Goal: Submit feedback/report problem

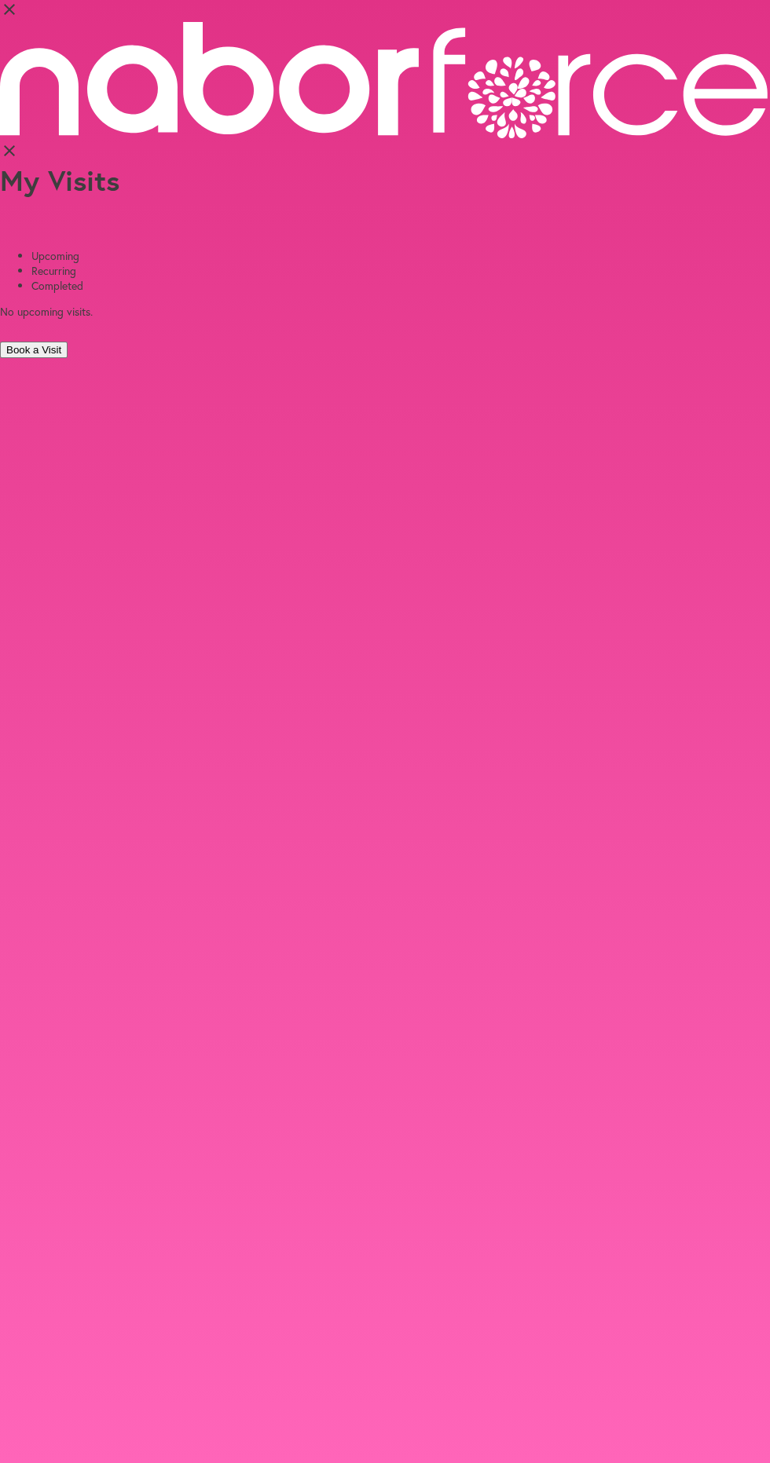
click at [375, 278] on li "Completed" at bounding box center [400, 285] width 738 height 15
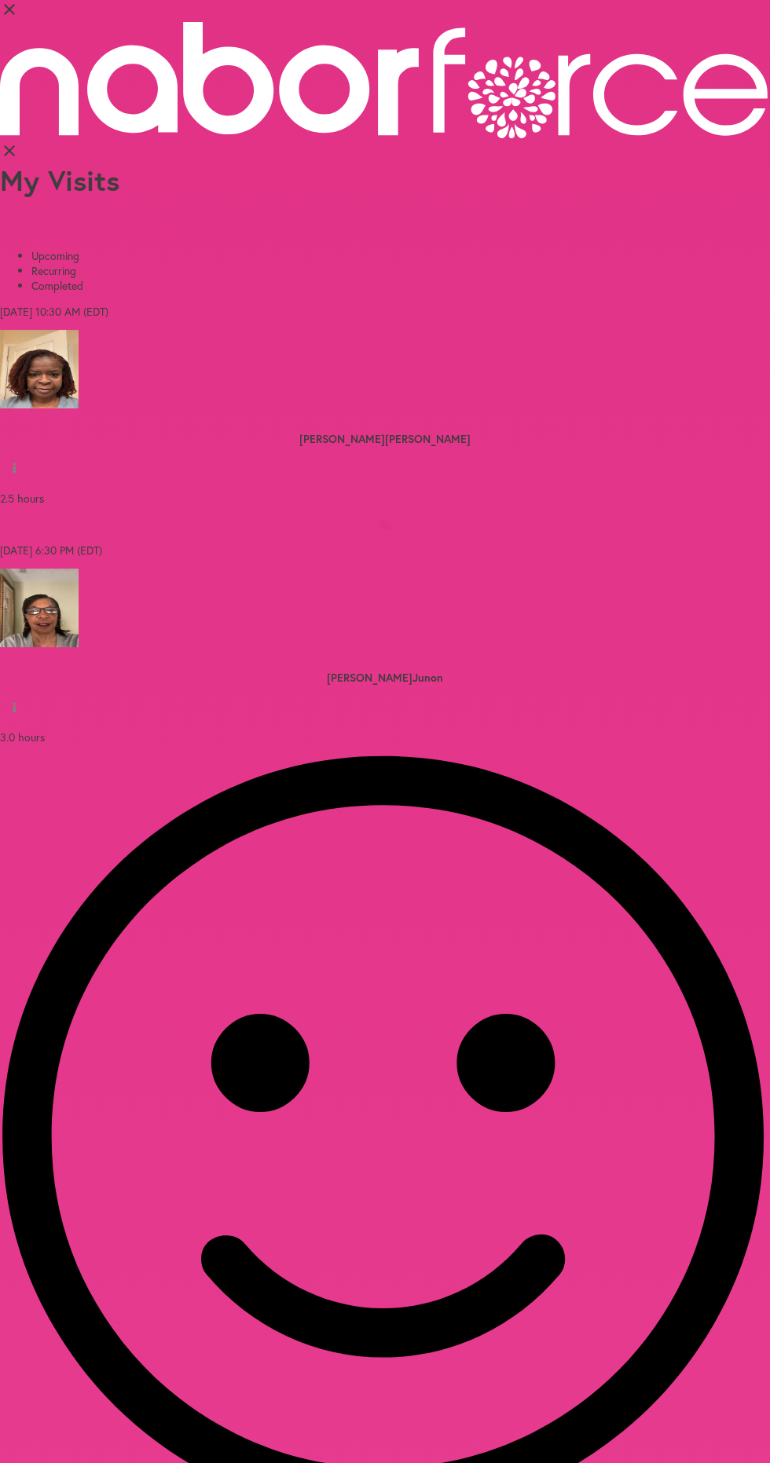
click at [386, 520] on icon at bounding box center [385, 524] width 13 height 9
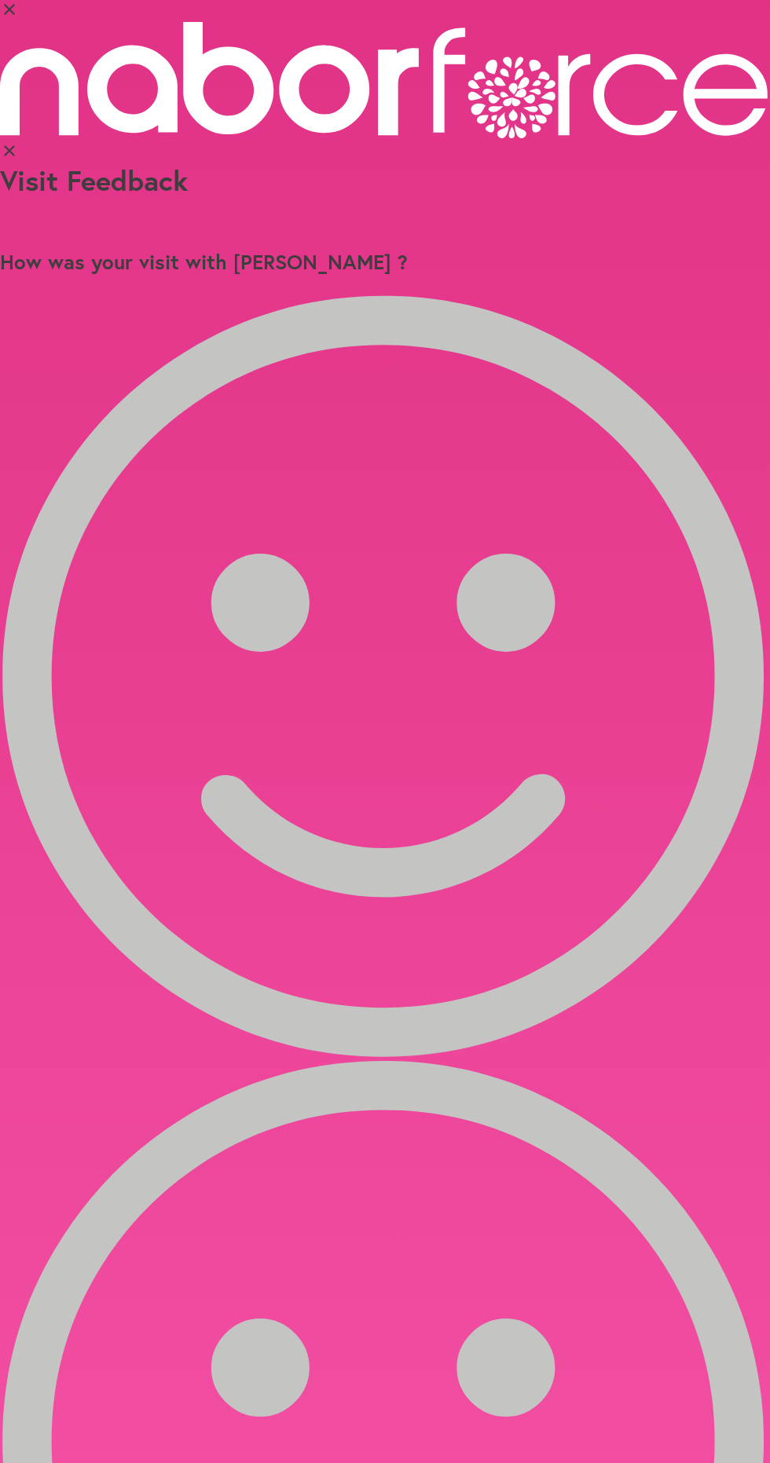
click at [154, 295] on icon at bounding box center [385, 676] width 770 height 762
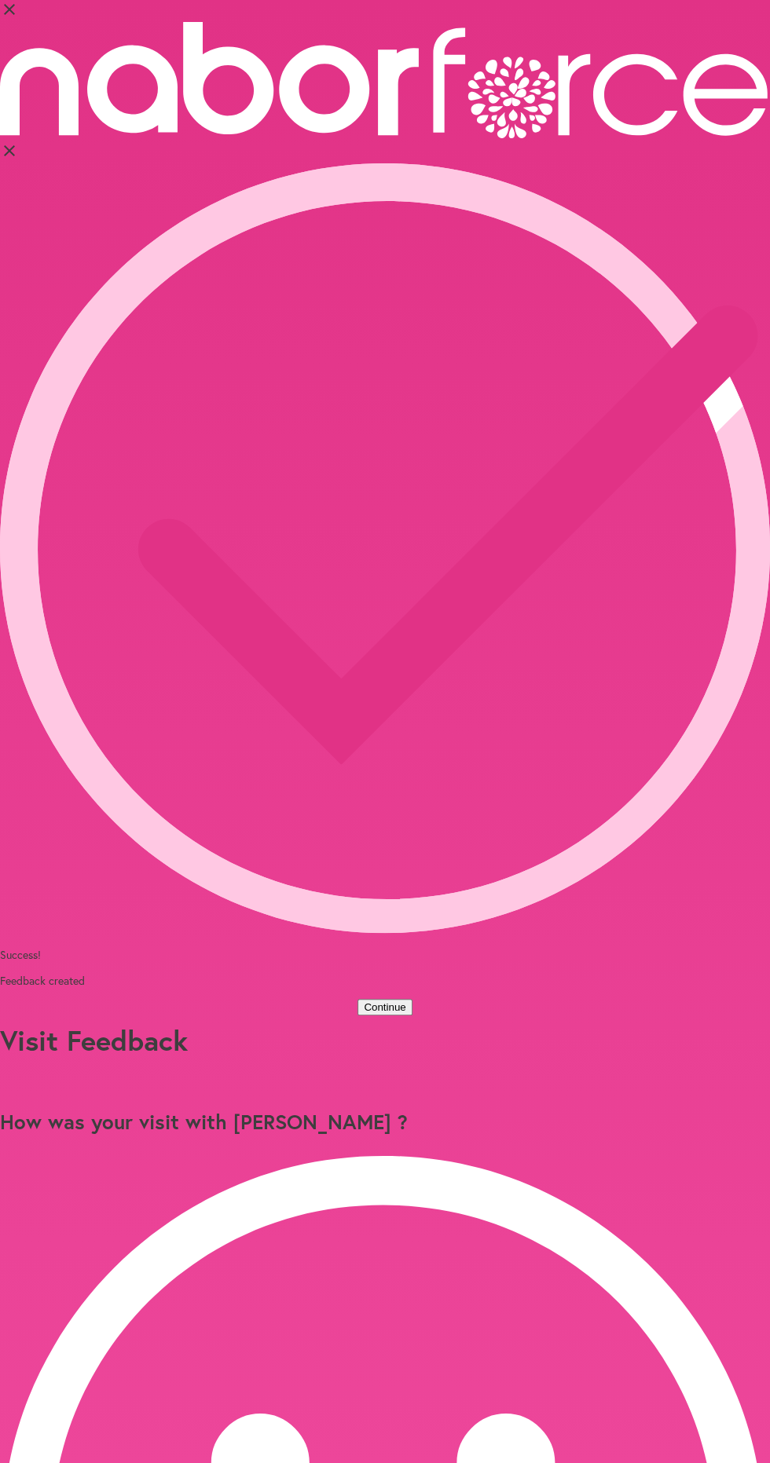
click at [405, 999] on button "Continue" at bounding box center [384, 1007] width 54 height 16
